Goal: Transaction & Acquisition: Subscribe to service/newsletter

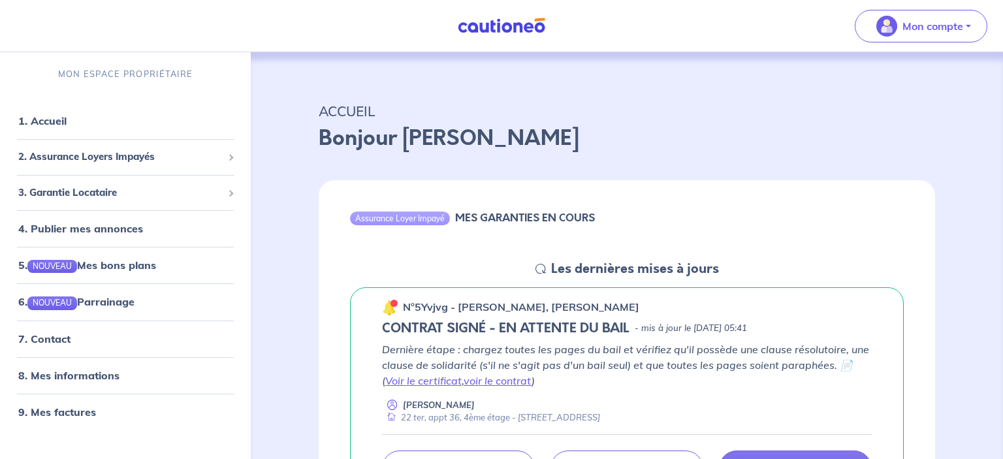
scroll to position [69, 0]
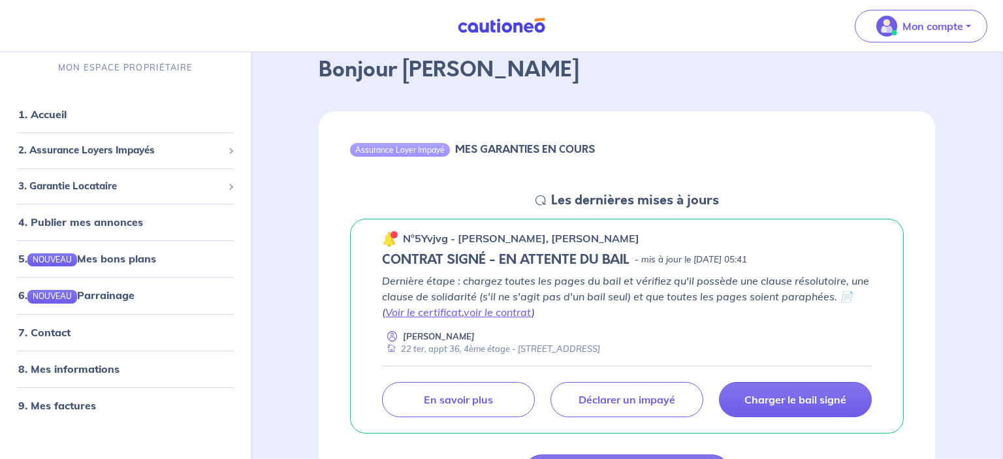
click at [628, 296] on p "Dernière étape : chargez toutes les pages du bail et vérifiez qu'il possède une…" at bounding box center [627, 296] width 490 height 47
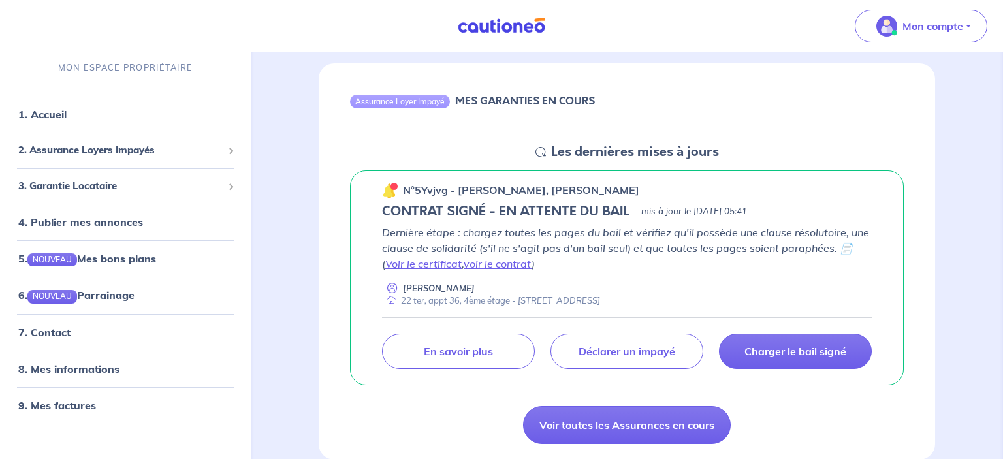
scroll to position [138, 0]
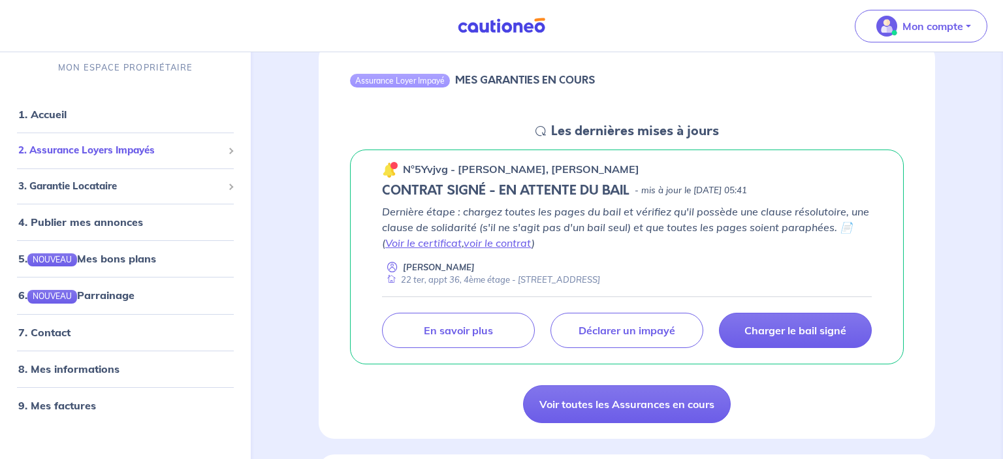
click at [124, 153] on span "2. Assurance Loyers Impayés" at bounding box center [120, 150] width 204 height 15
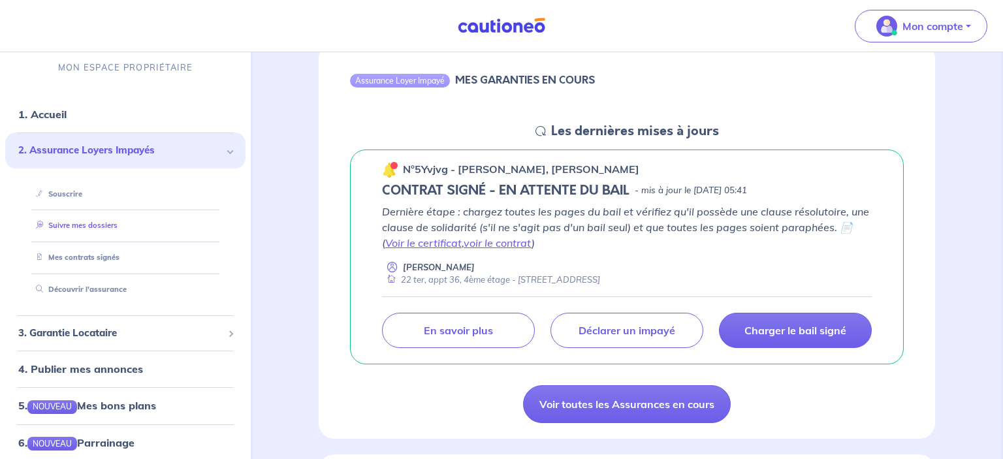
click at [100, 231] on link "Suivre mes dossiers" at bounding box center [74, 225] width 87 height 9
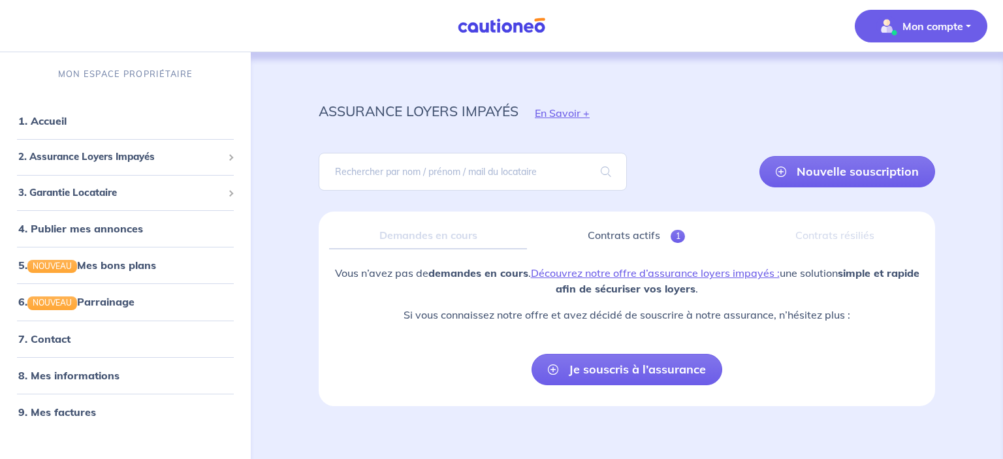
click at [946, 29] on p "Mon compte" at bounding box center [933, 26] width 61 height 16
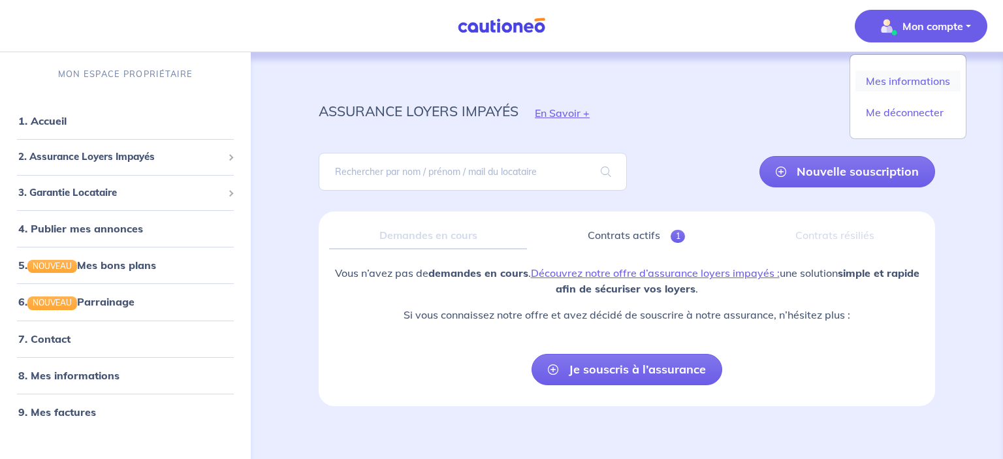
click at [912, 80] on link "Mes informations" at bounding box center [907, 81] width 105 height 21
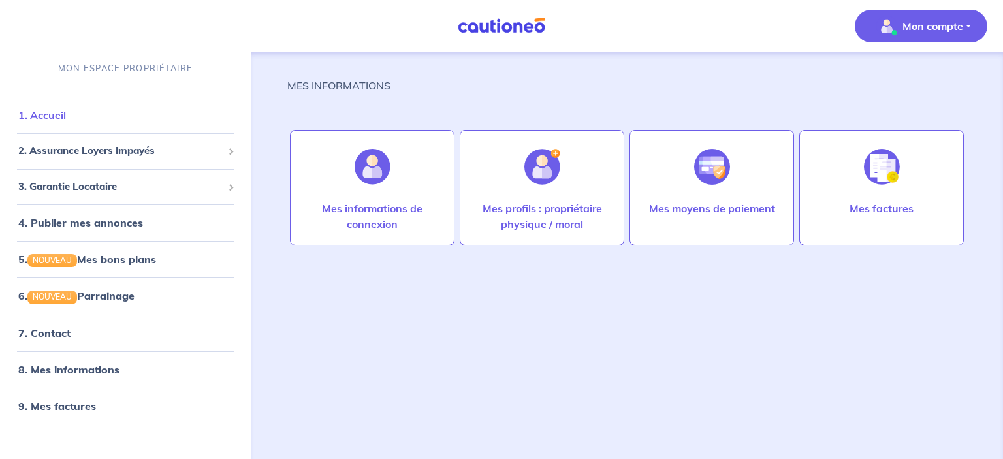
click at [50, 110] on link "1. Accueil" at bounding box center [42, 114] width 48 height 13
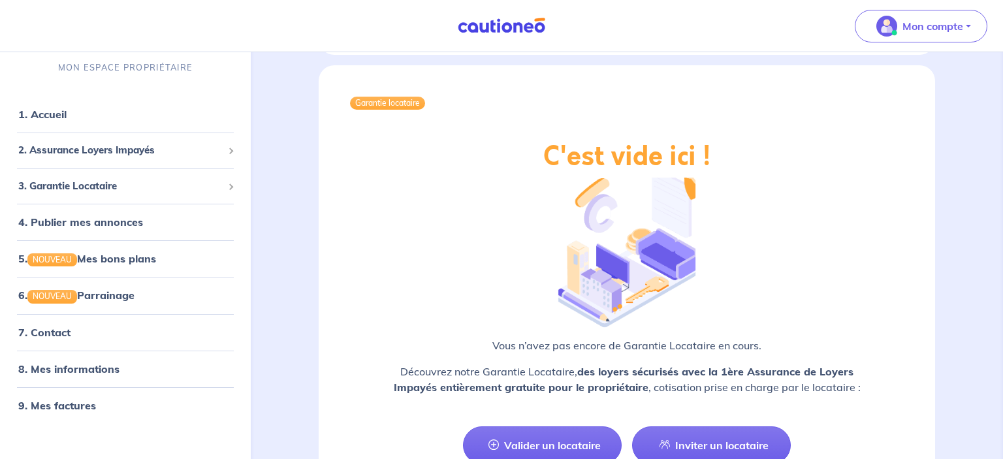
scroll to position [1517, 0]
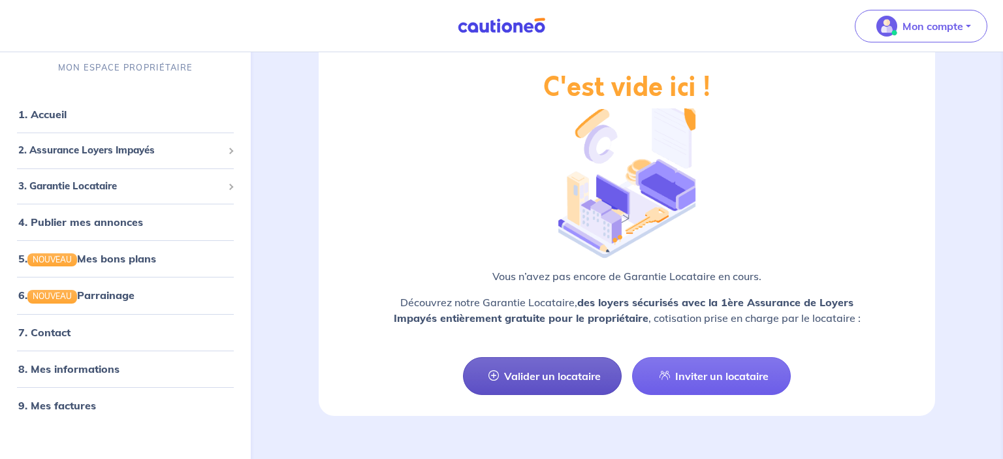
click at [547, 372] on link "Valider un locataire" at bounding box center [542, 376] width 159 height 38
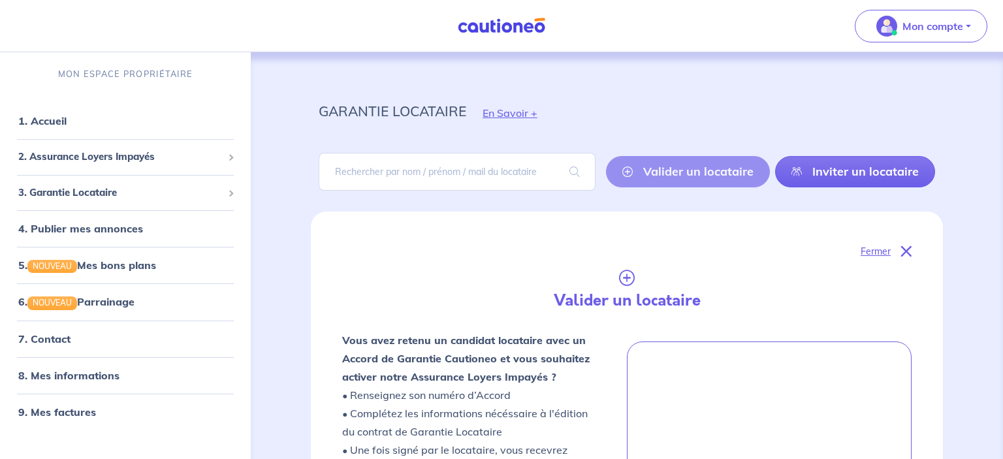
click at [906, 251] on icon at bounding box center [906, 251] width 10 height 10
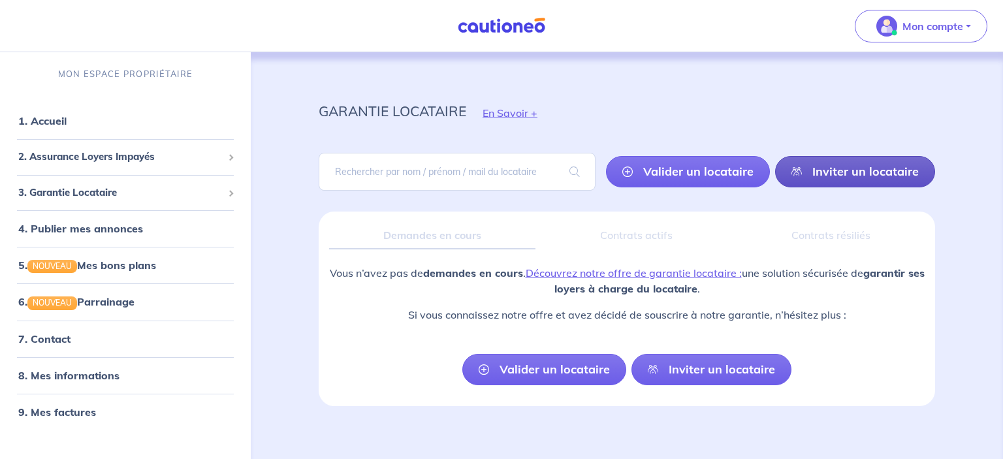
click at [805, 177] on link "Inviter un locataire" at bounding box center [855, 171] width 160 height 31
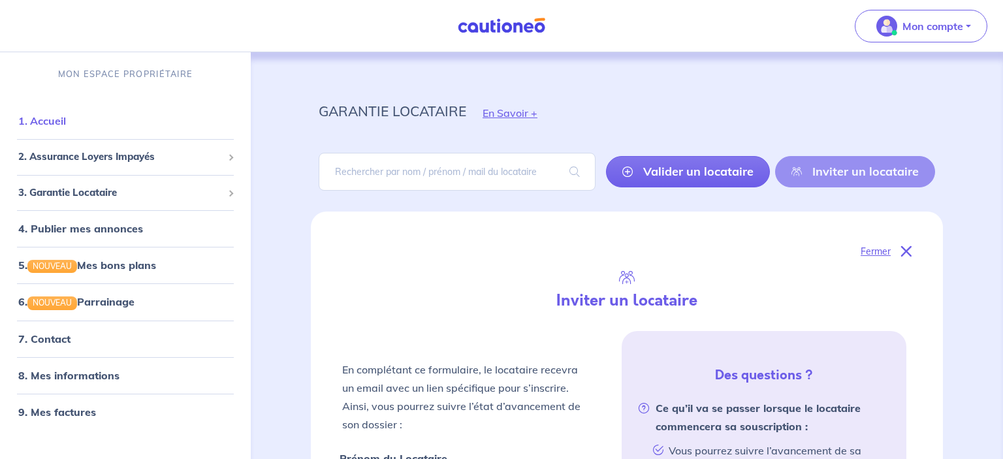
click at [56, 119] on link "1. Accueil" at bounding box center [42, 120] width 48 height 13
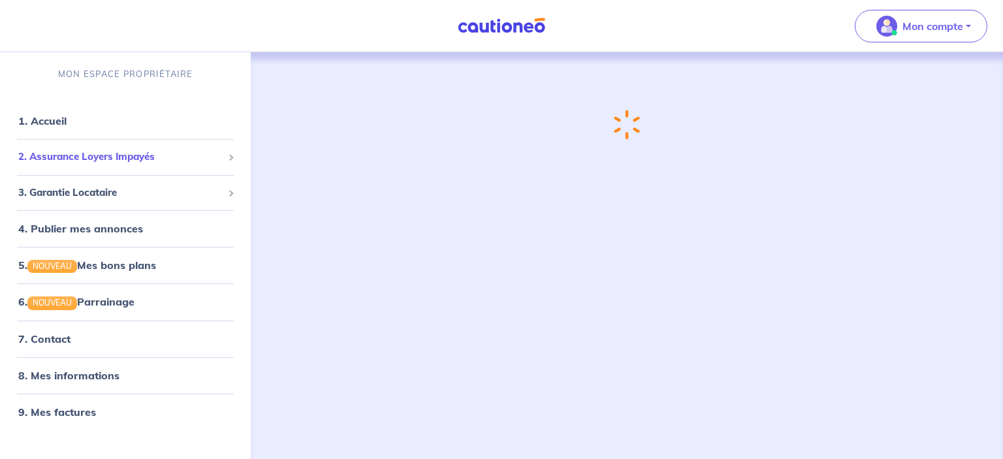
click at [80, 154] on span "2. Assurance Loyers Impayés" at bounding box center [120, 157] width 204 height 15
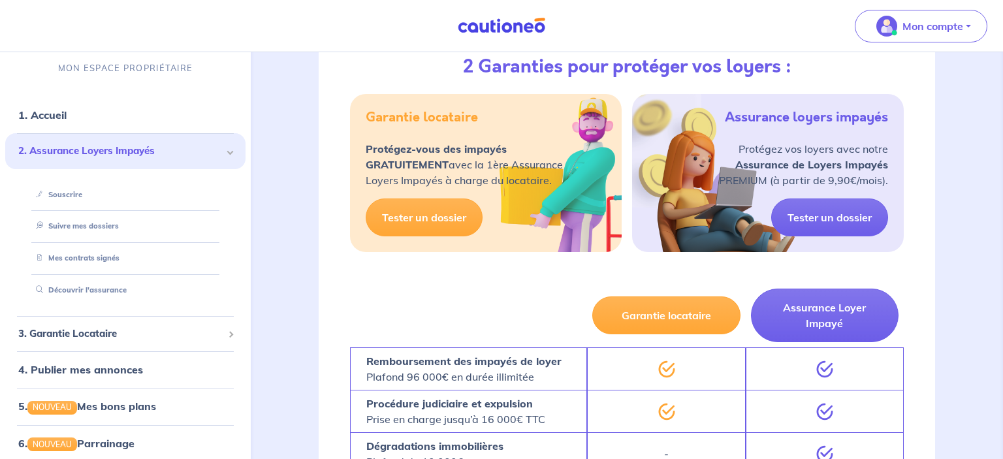
scroll to position [620, 0]
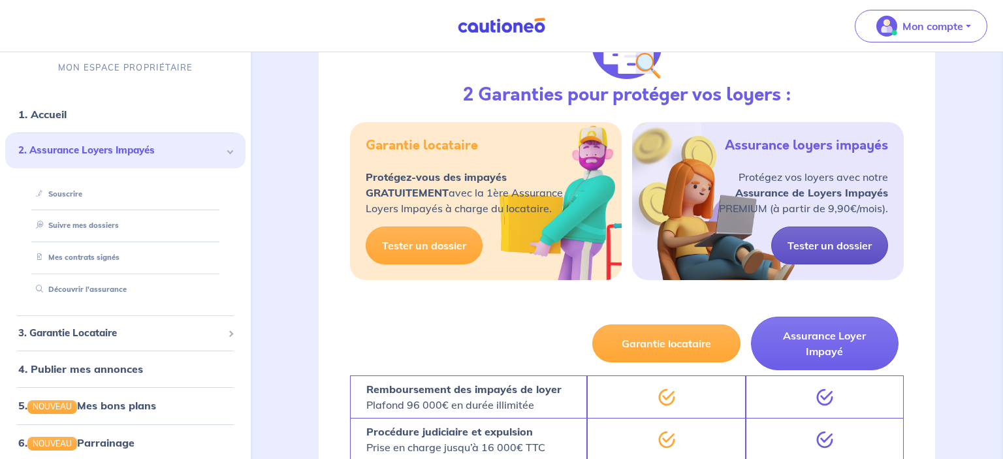
click at [818, 241] on link "Tester un dossier" at bounding box center [829, 246] width 117 height 38
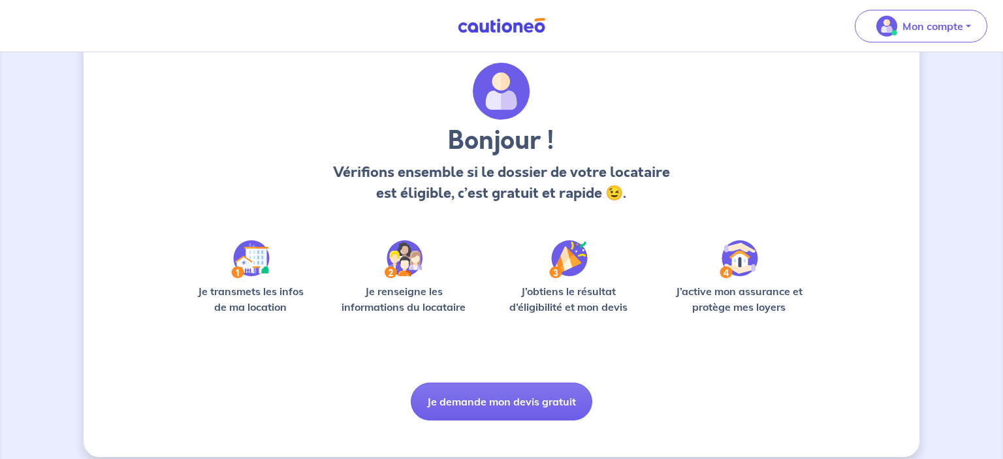
scroll to position [50, 0]
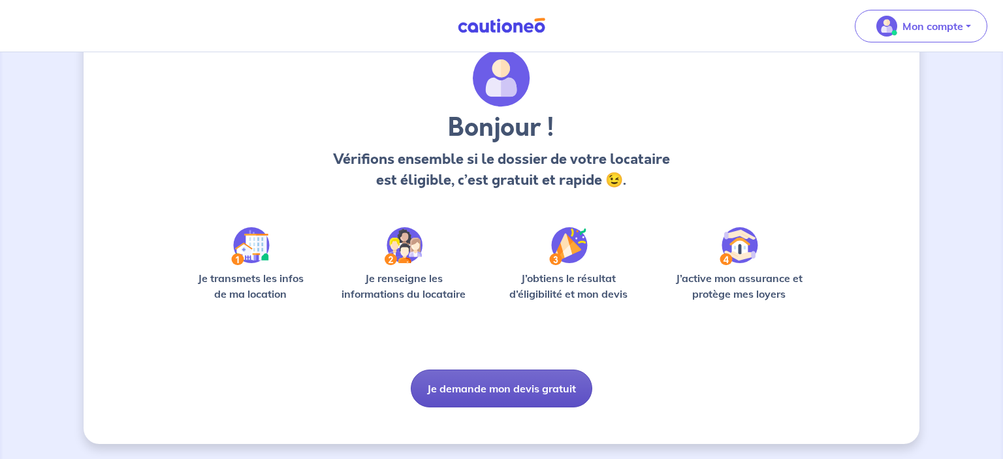
click at [495, 387] on button "Je demande mon devis gratuit" at bounding box center [502, 389] width 182 height 38
